Goal: Task Accomplishment & Management: Use online tool/utility

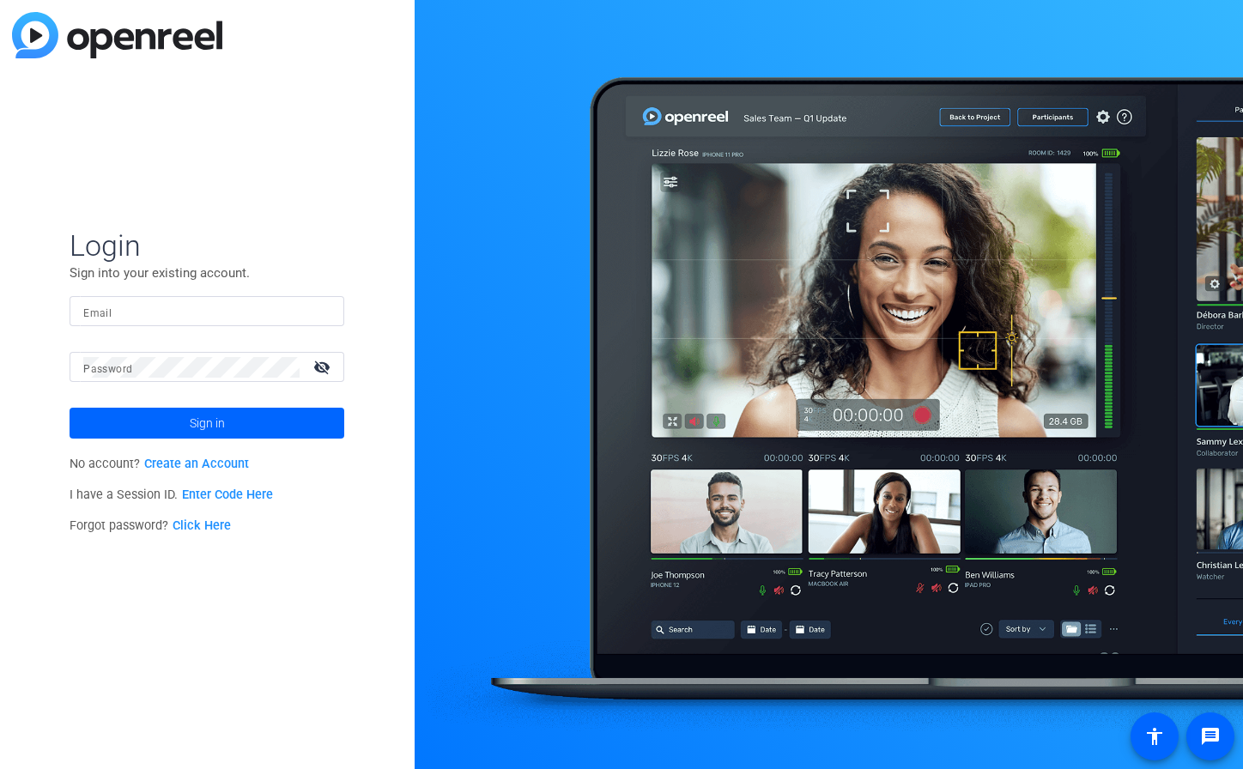
click at [102, 326] on mat-form-field "Email" at bounding box center [207, 324] width 275 height 56
click at [114, 314] on input "Email" at bounding box center [206, 311] width 247 height 21
type input "jcho@openreel.com"
click at [70, 408] on button "Sign in" at bounding box center [207, 423] width 275 height 31
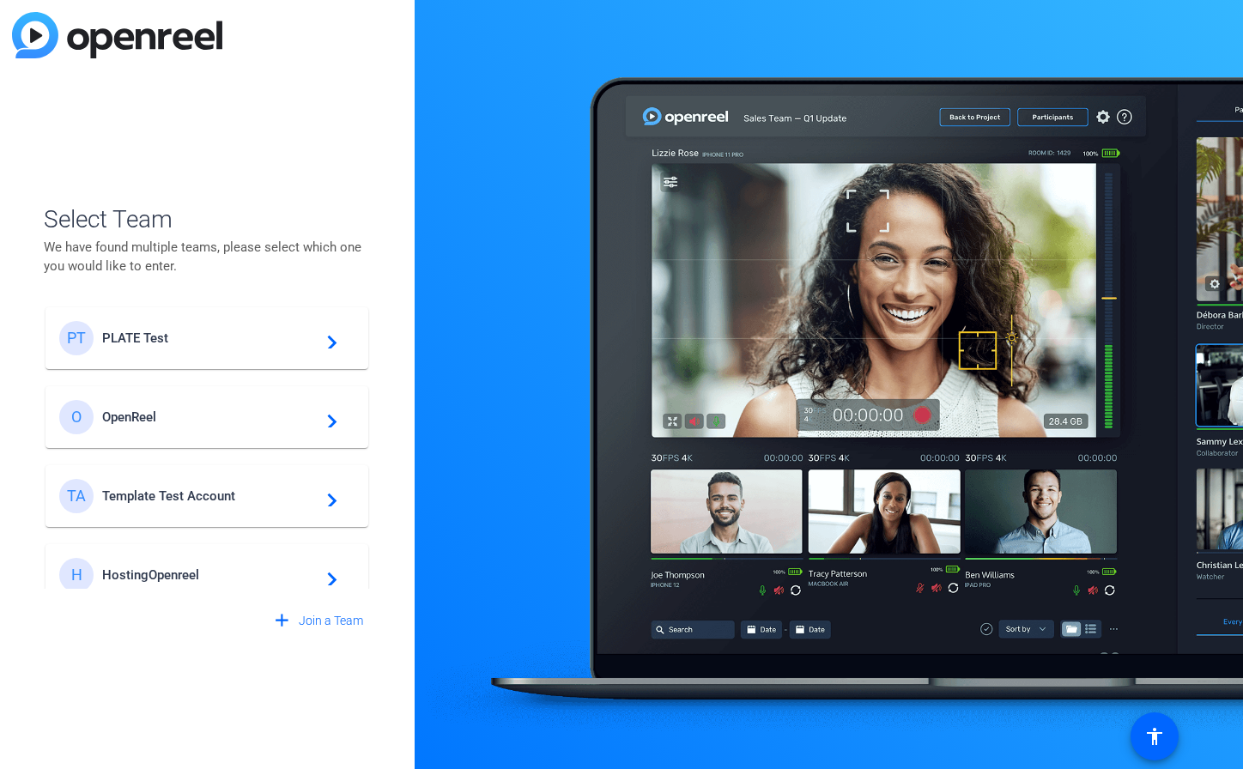
click at [193, 361] on mat-card-content "PT PLATE Test navigate_next" at bounding box center [207, 338] width 323 height 62
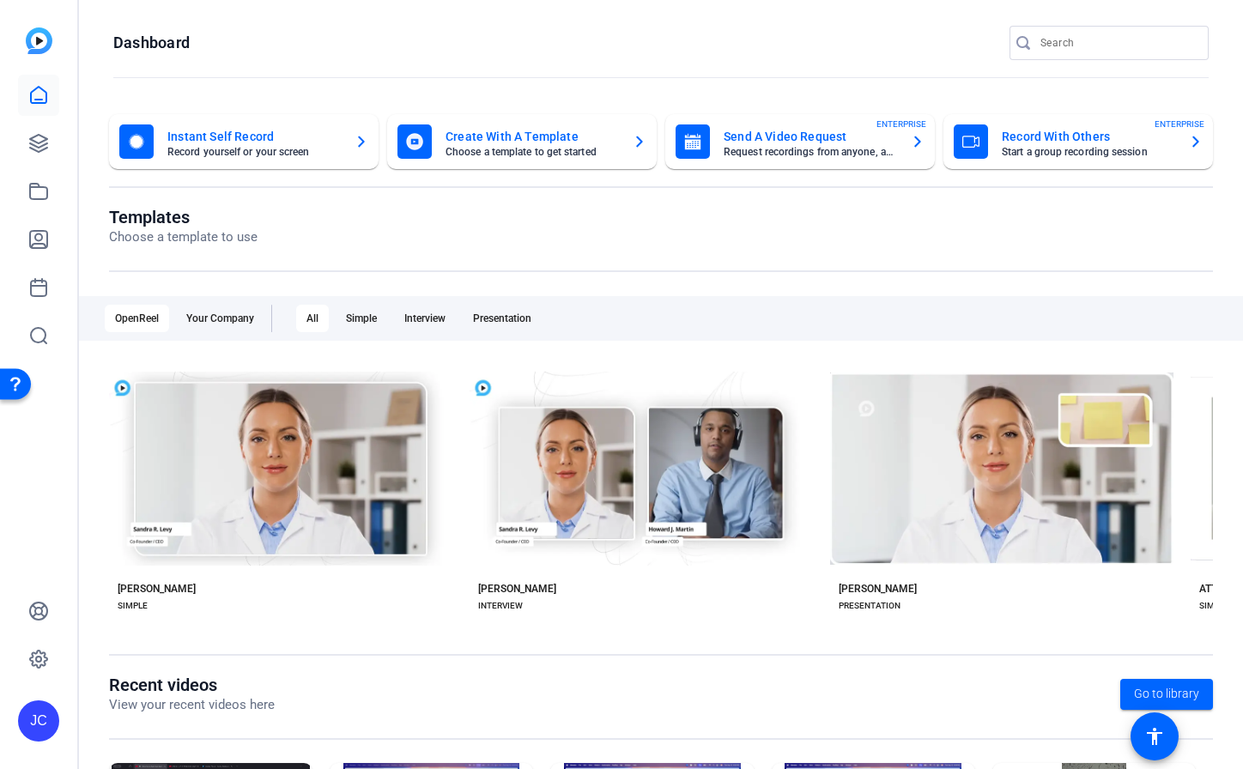
click at [548, 33] on openreel-page-title "Dashboard" at bounding box center [661, 43] width 1096 height 34
click at [295, 35] on openreel-page-title "Dashboard" at bounding box center [661, 43] width 1096 height 34
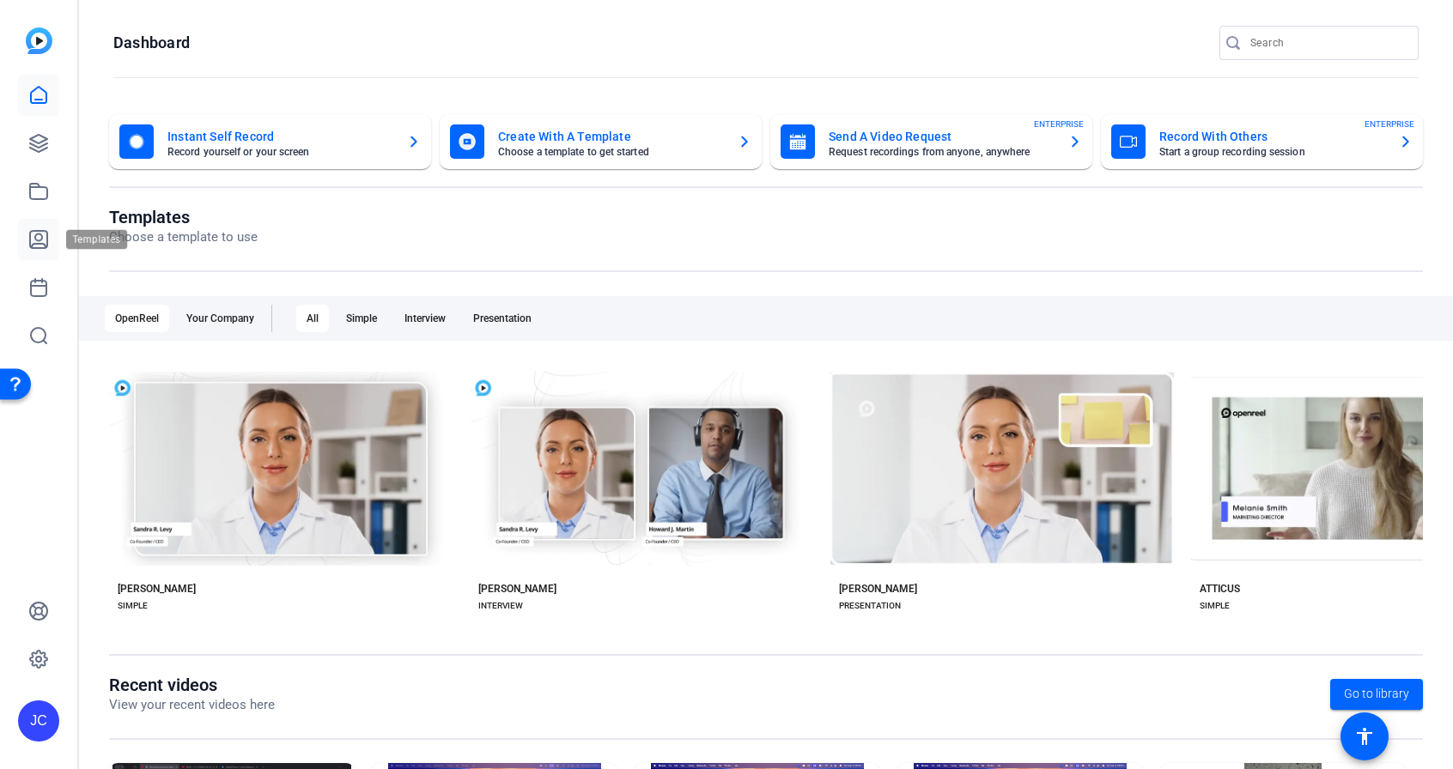
click at [48, 246] on icon at bounding box center [38, 239] width 21 height 21
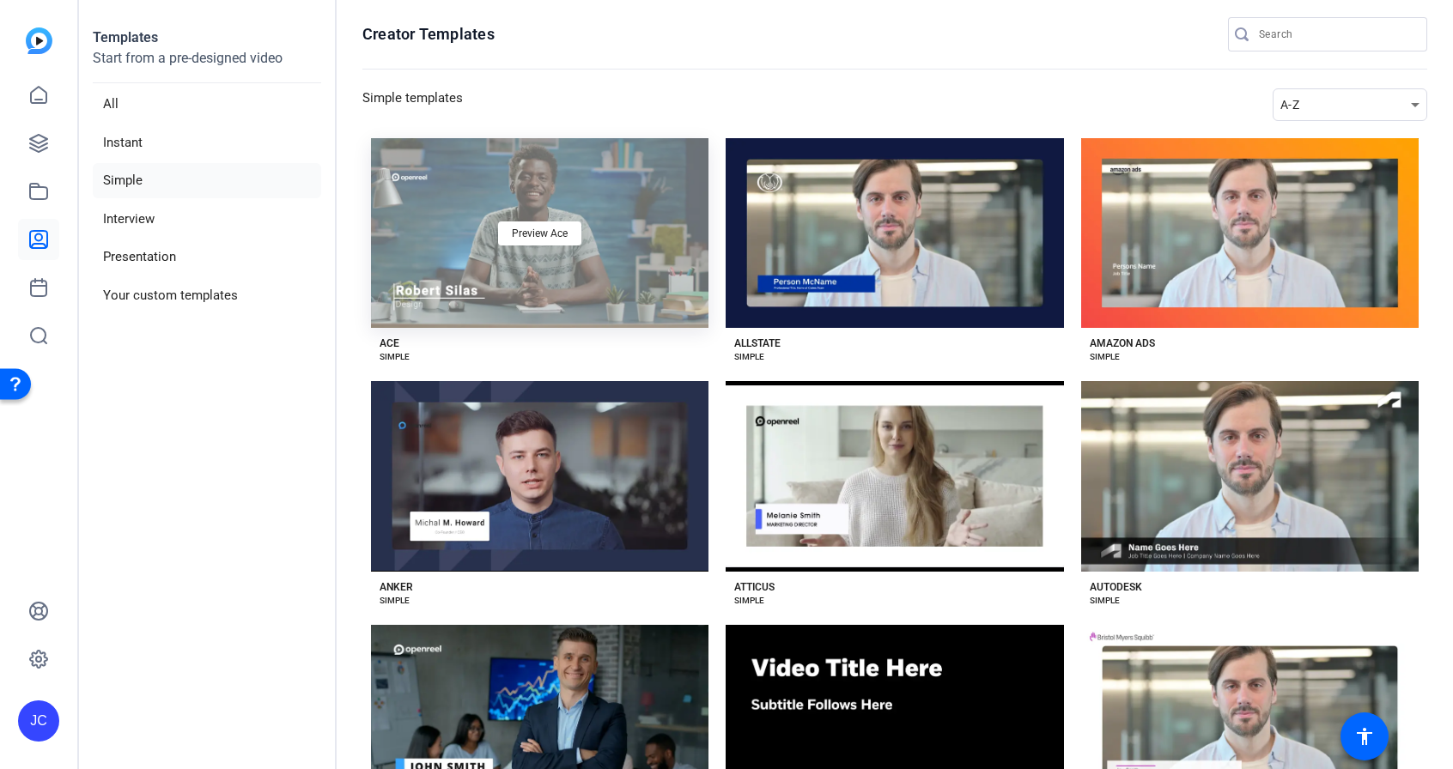
click at [565, 310] on div "Preview Ace" at bounding box center [539, 233] width 337 height 190
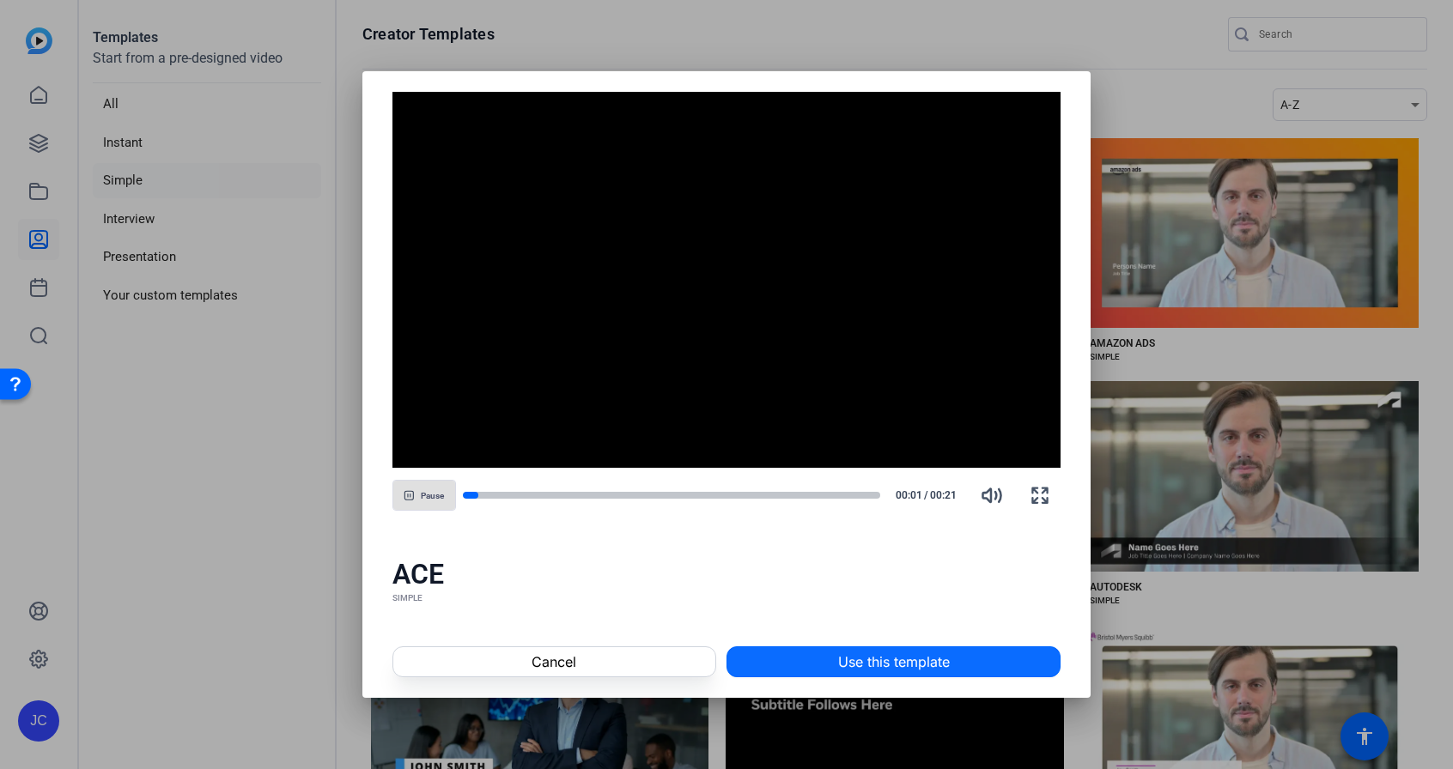
click at [874, 653] on span "Use this template" at bounding box center [894, 662] width 112 height 21
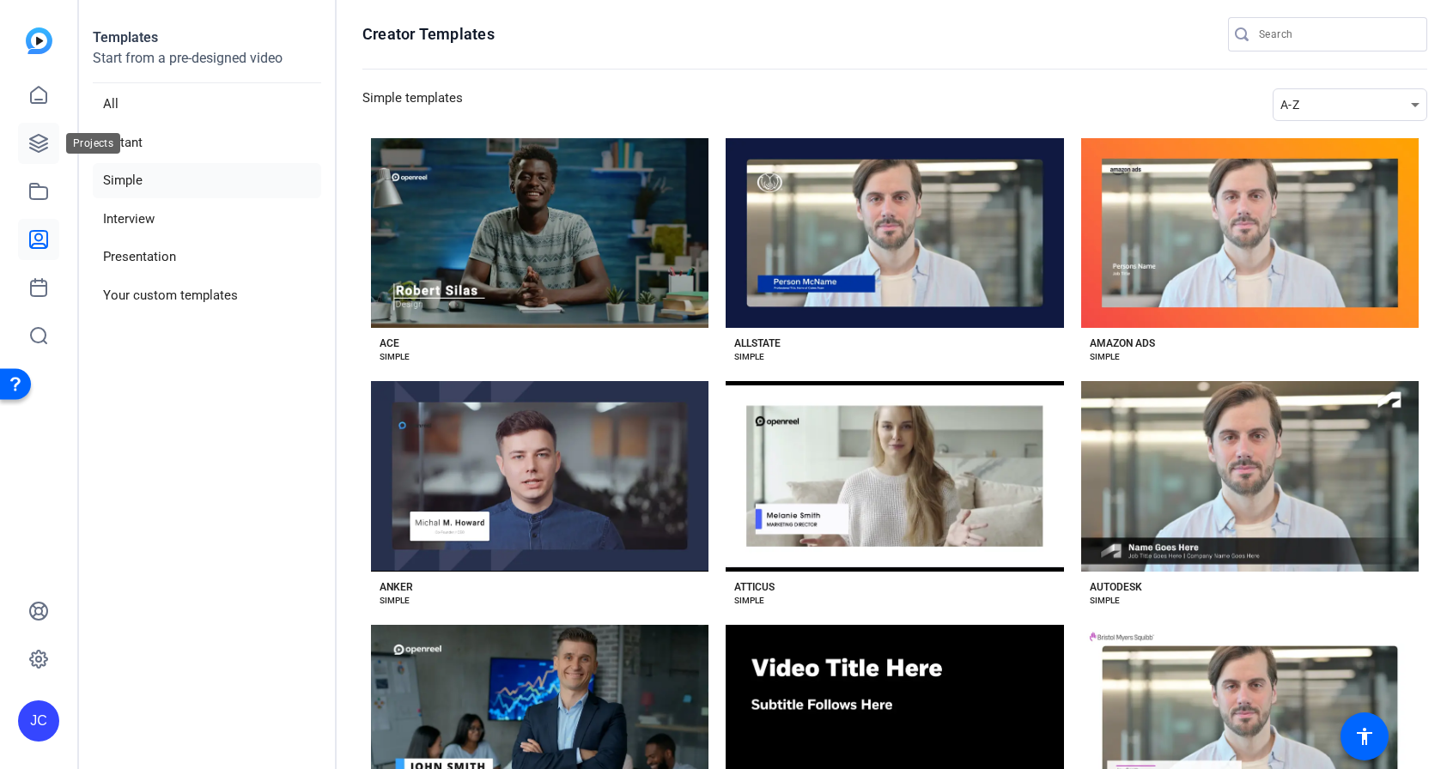
click at [51, 139] on link at bounding box center [38, 143] width 41 height 41
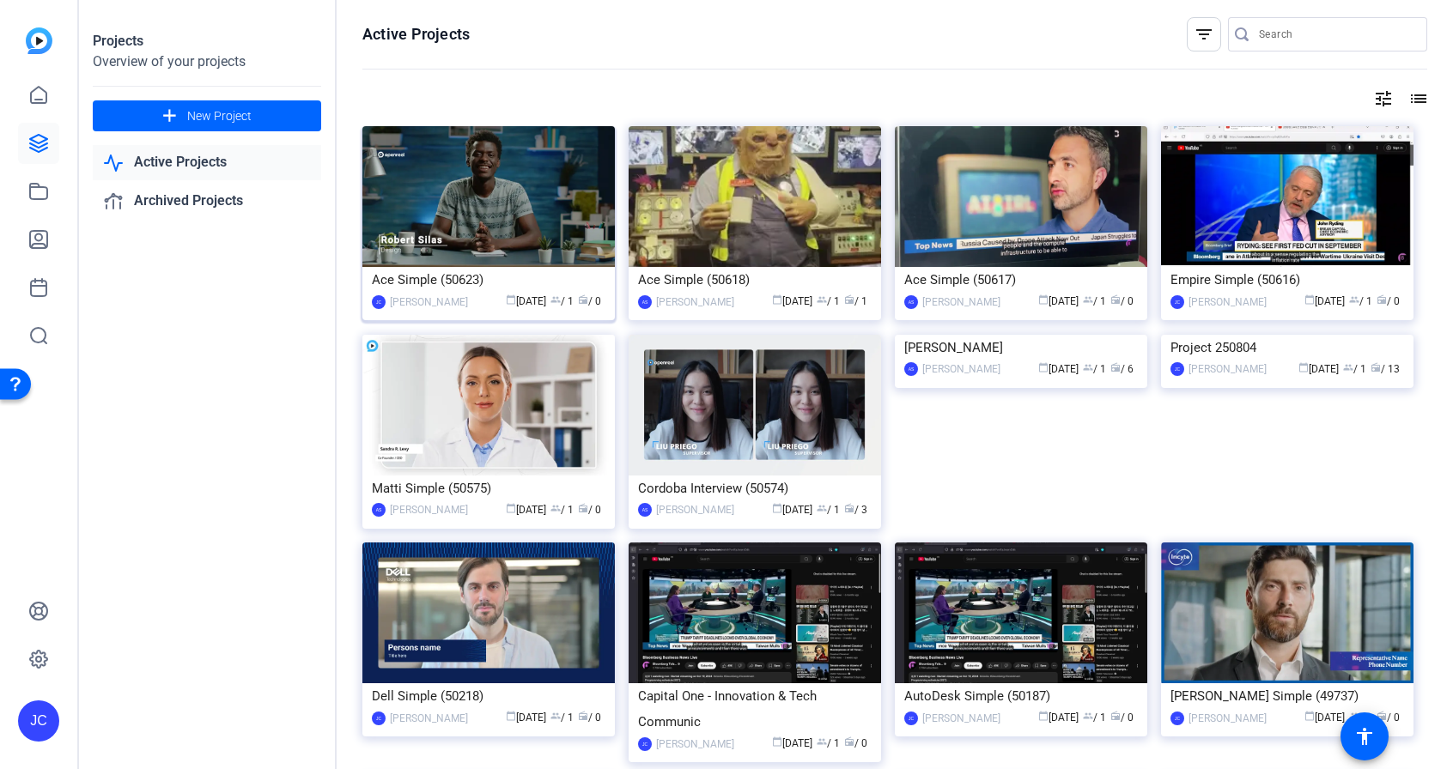
click at [495, 293] on div "calendar_today Aug 14 group / 1 radio / 0" at bounding box center [541, 302] width 129 height 18
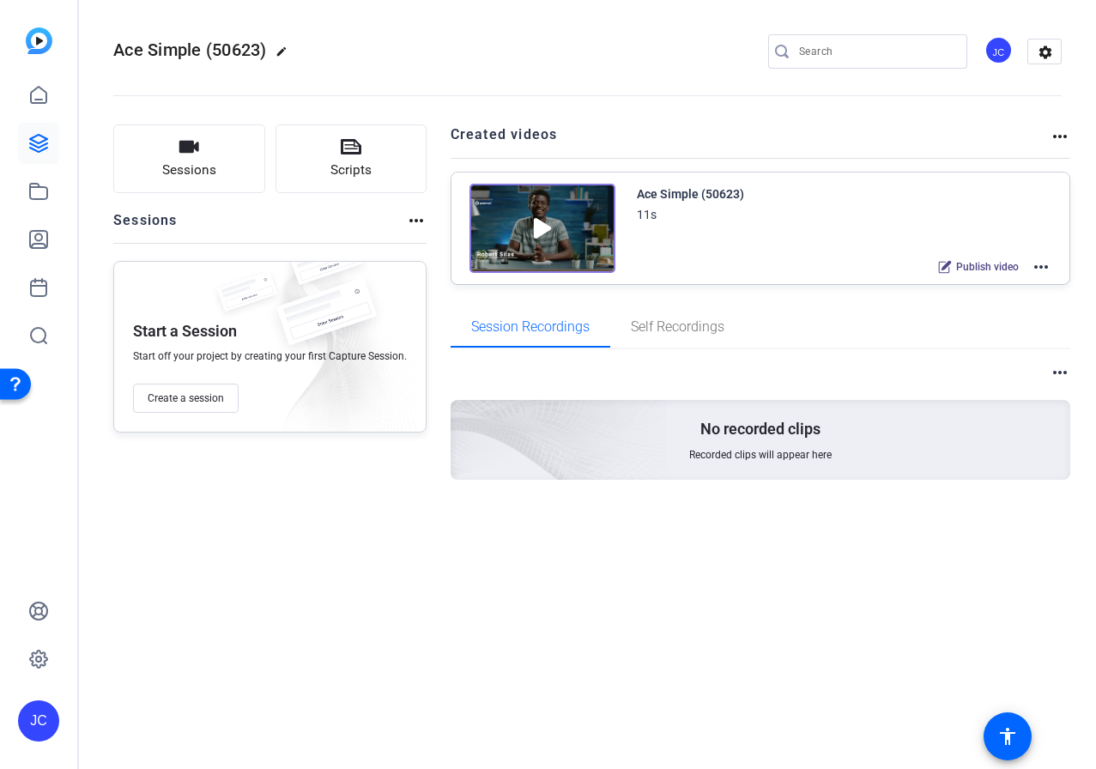
click at [690, 577] on div "Ace Simple (50623) edit JC settings Sessions Scripts Sessions more_horiz Start …" at bounding box center [587, 384] width 1017 height 769
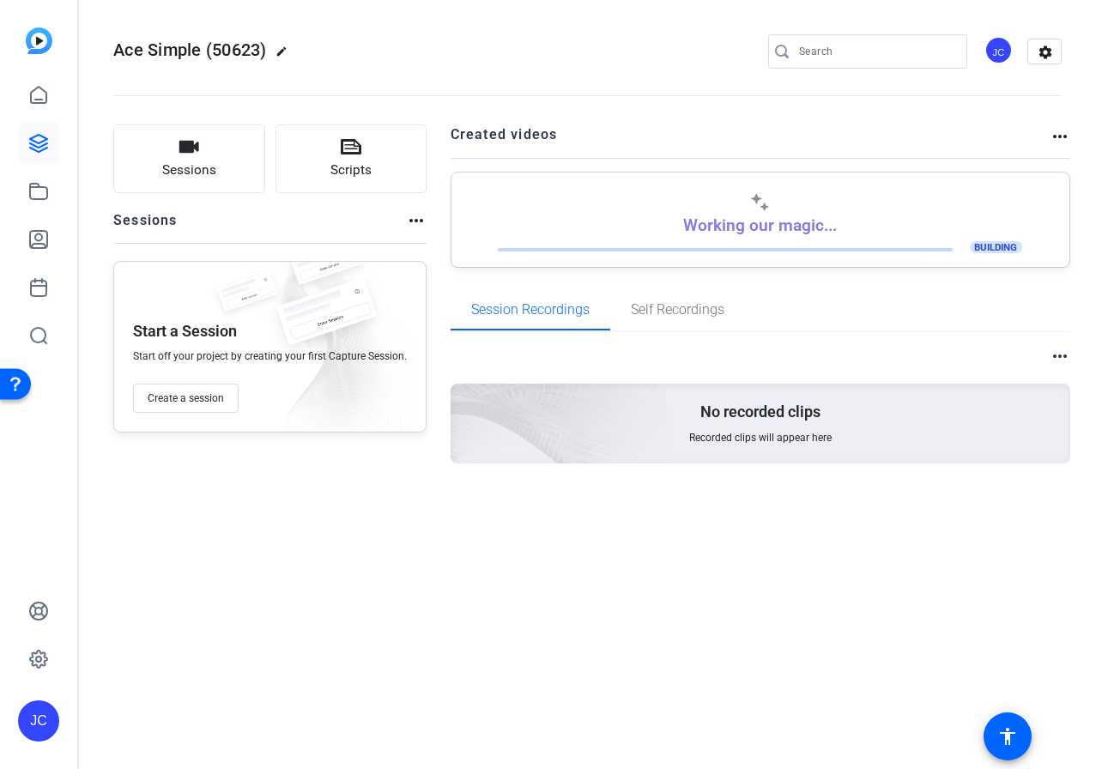
click at [1095, 548] on div "Ace Simple (50623) edit JC settings Sessions Scripts Sessions more_horiz Start …" at bounding box center [587, 384] width 1017 height 769
